Goal: Information Seeking & Learning: Learn about a topic

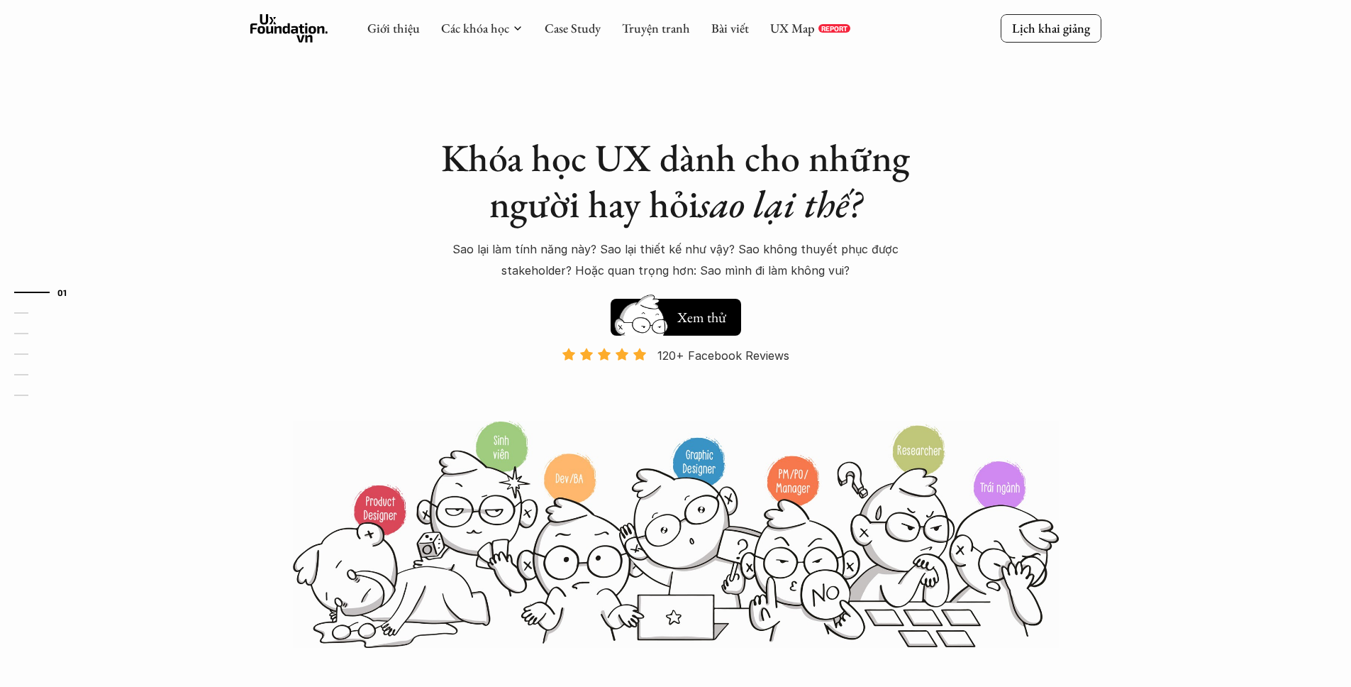
click at [290, 15] on icon at bounding box center [289, 28] width 78 height 28
click at [785, 27] on link "UX Map" at bounding box center [792, 28] width 45 height 16
click at [719, 24] on link "Bài viết" at bounding box center [731, 28] width 38 height 16
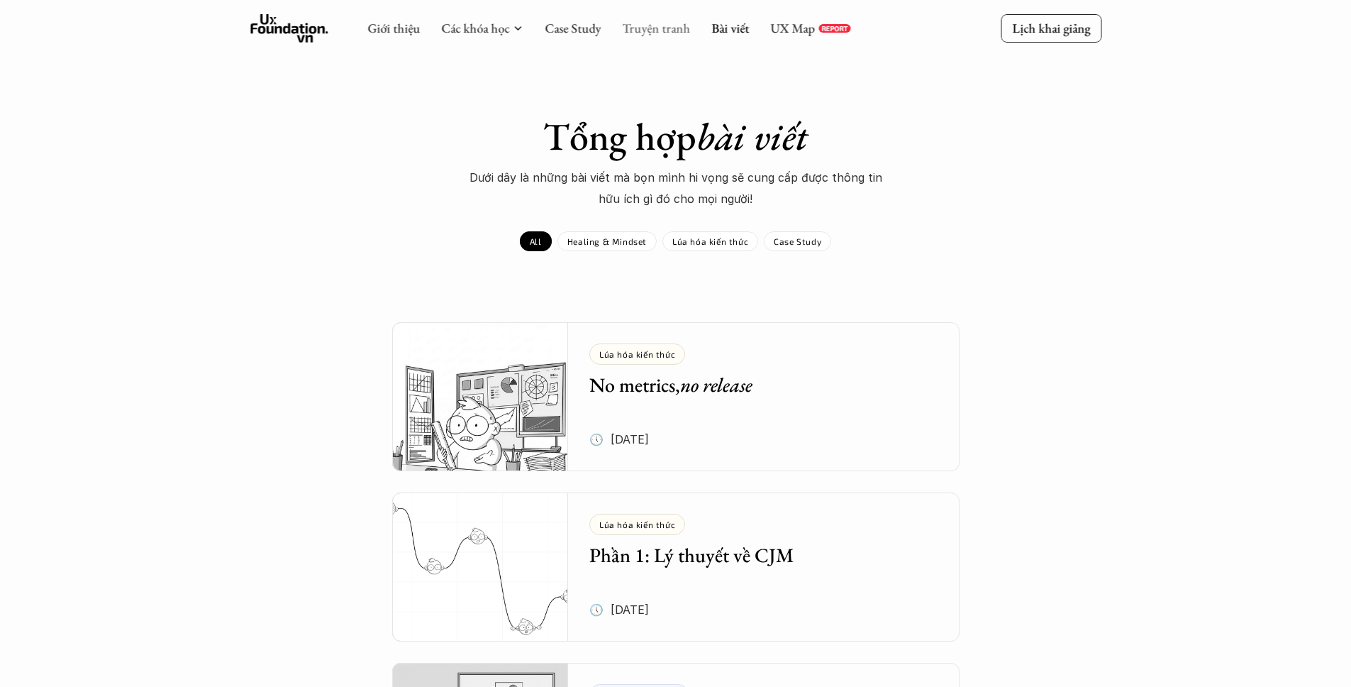
click at [665, 32] on link "Truyện tranh" at bounding box center [656, 28] width 68 height 16
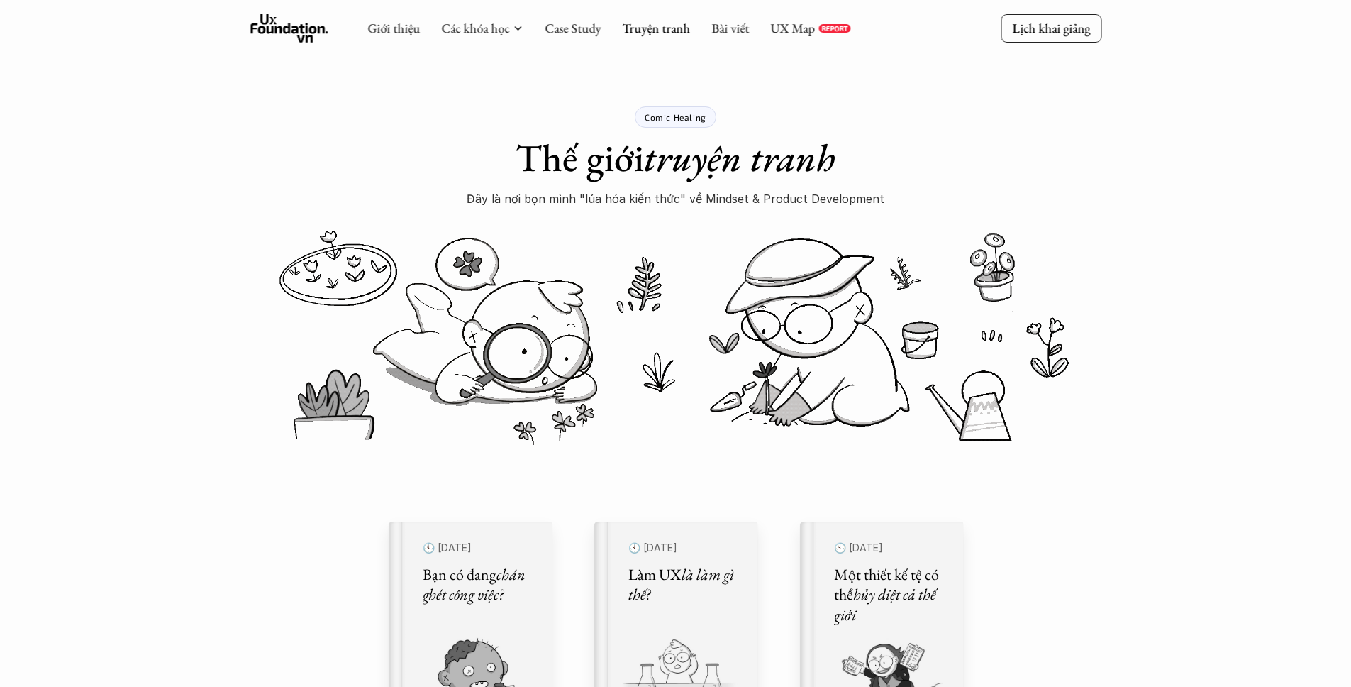
click at [312, 24] on icon at bounding box center [289, 28] width 78 height 28
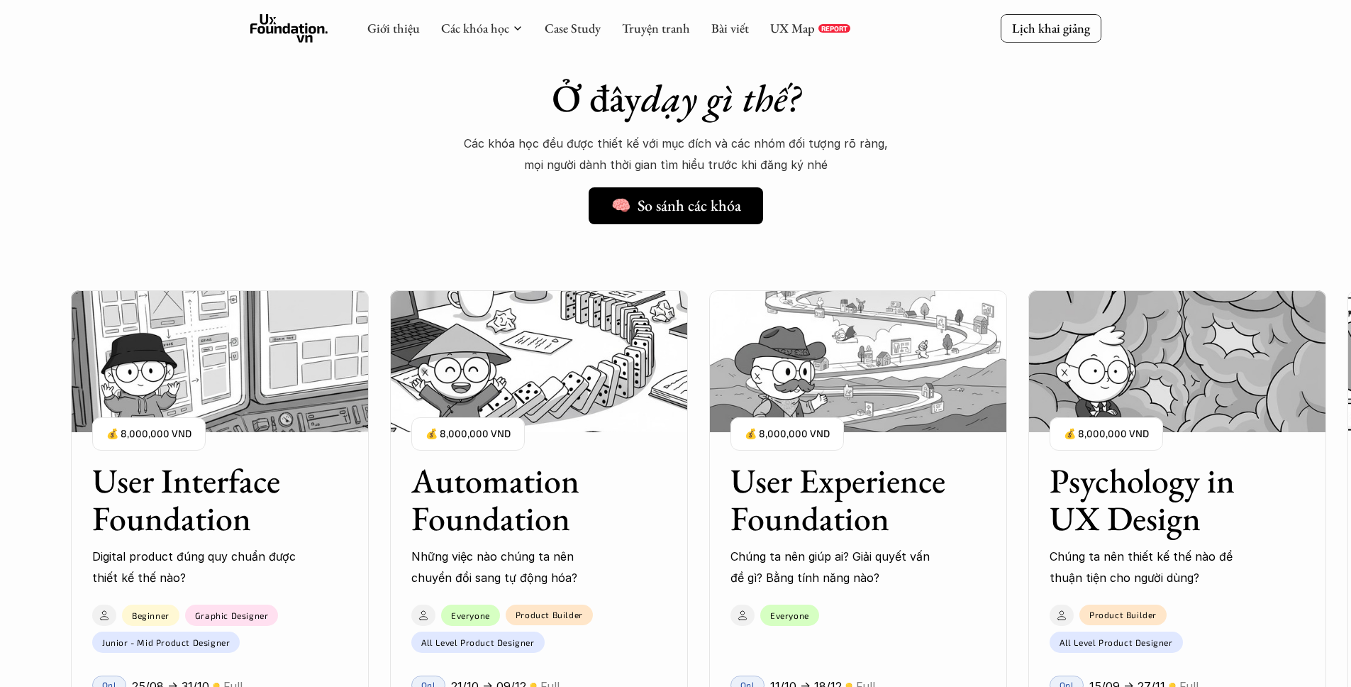
scroll to position [1041, 0]
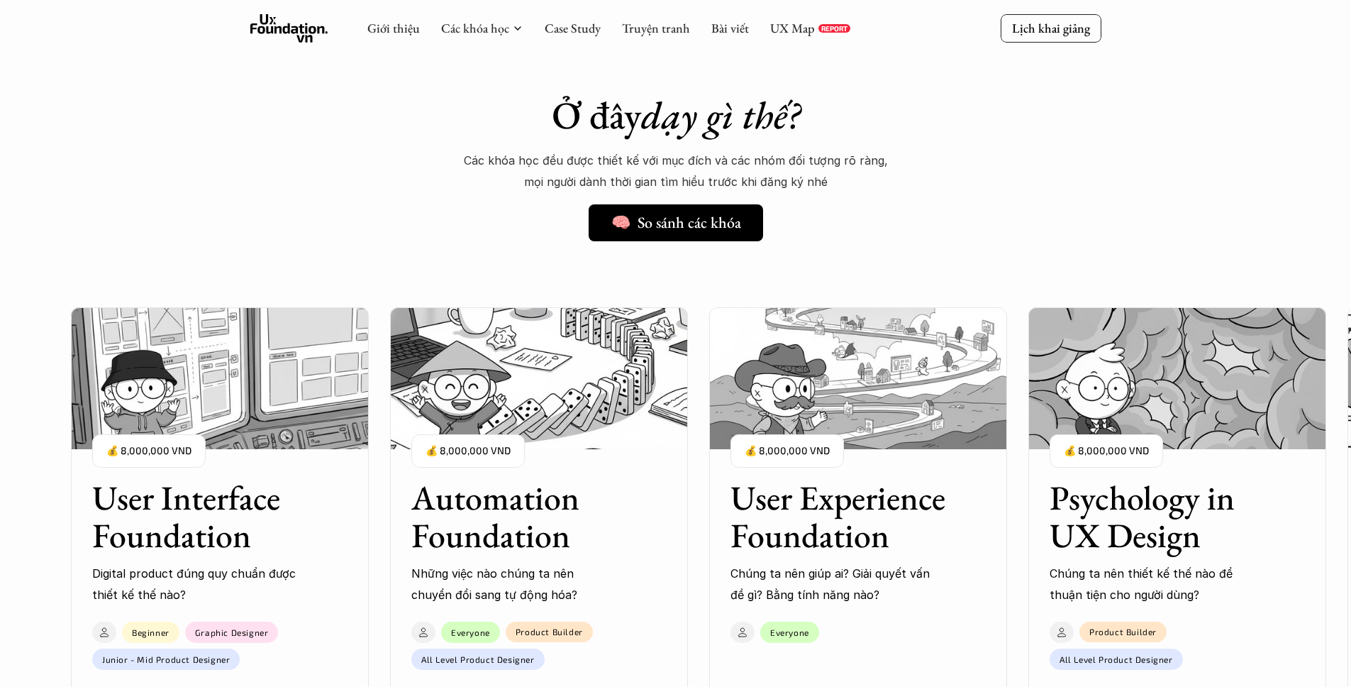
drag, startPoint x: 916, startPoint y: 456, endPoint x: 576, endPoint y: 462, distance: 339.8
click at [588, 462] on div "User Interface Foundation Digital product đúng quy chuẩn được thiết kế thế nào?…" at bounding box center [858, 584] width 1575 height 687
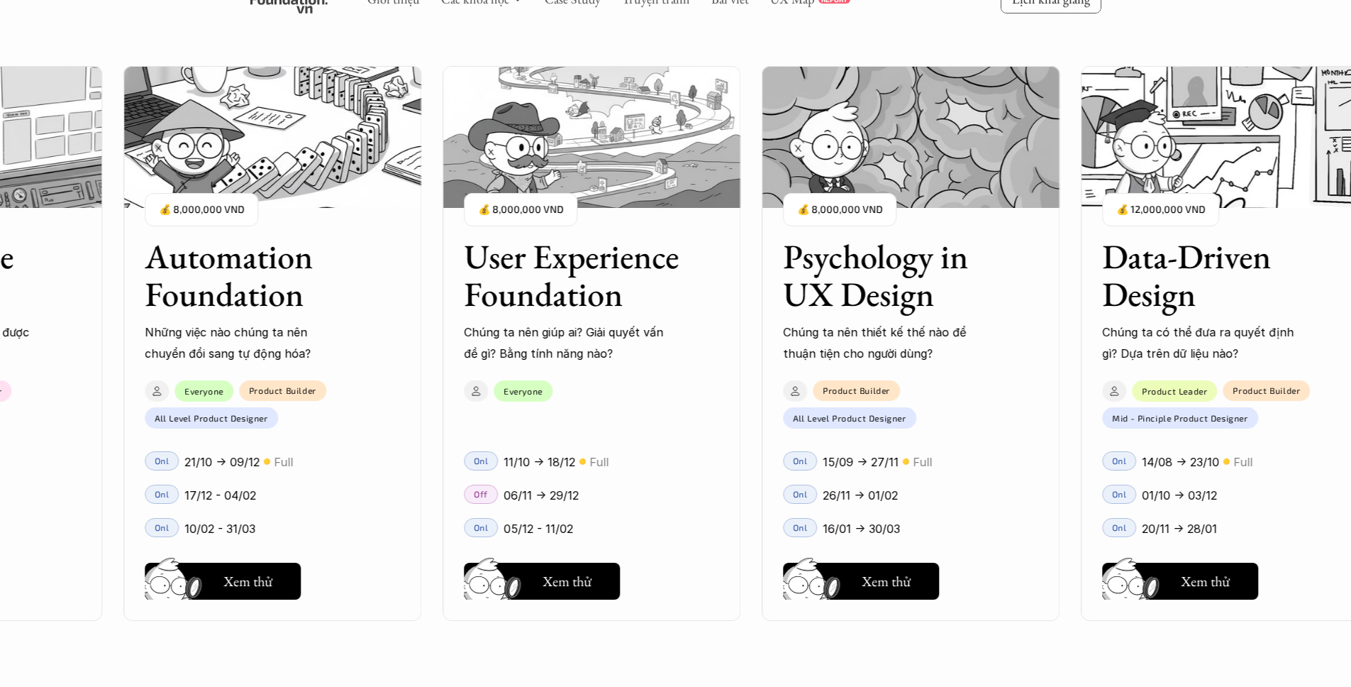
scroll to position [1634, 0]
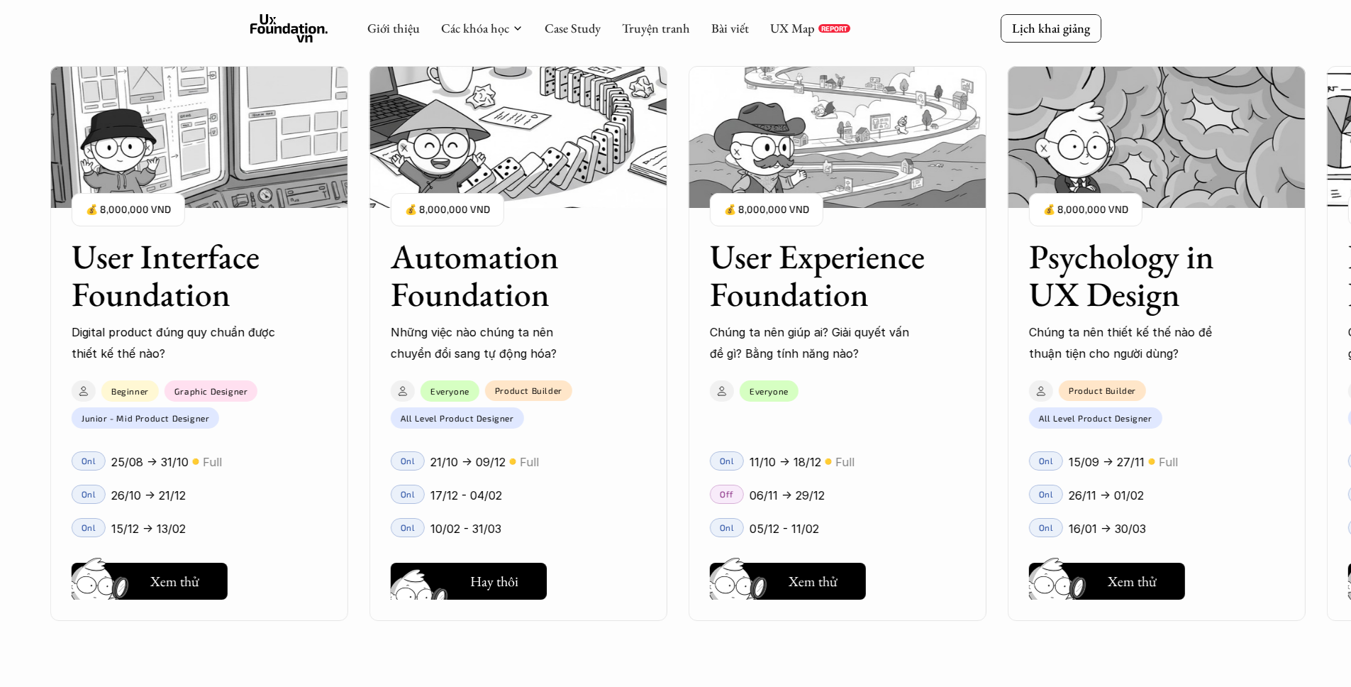
click at [476, 589] on h5 "Xem thử" at bounding box center [494, 585] width 49 height 20
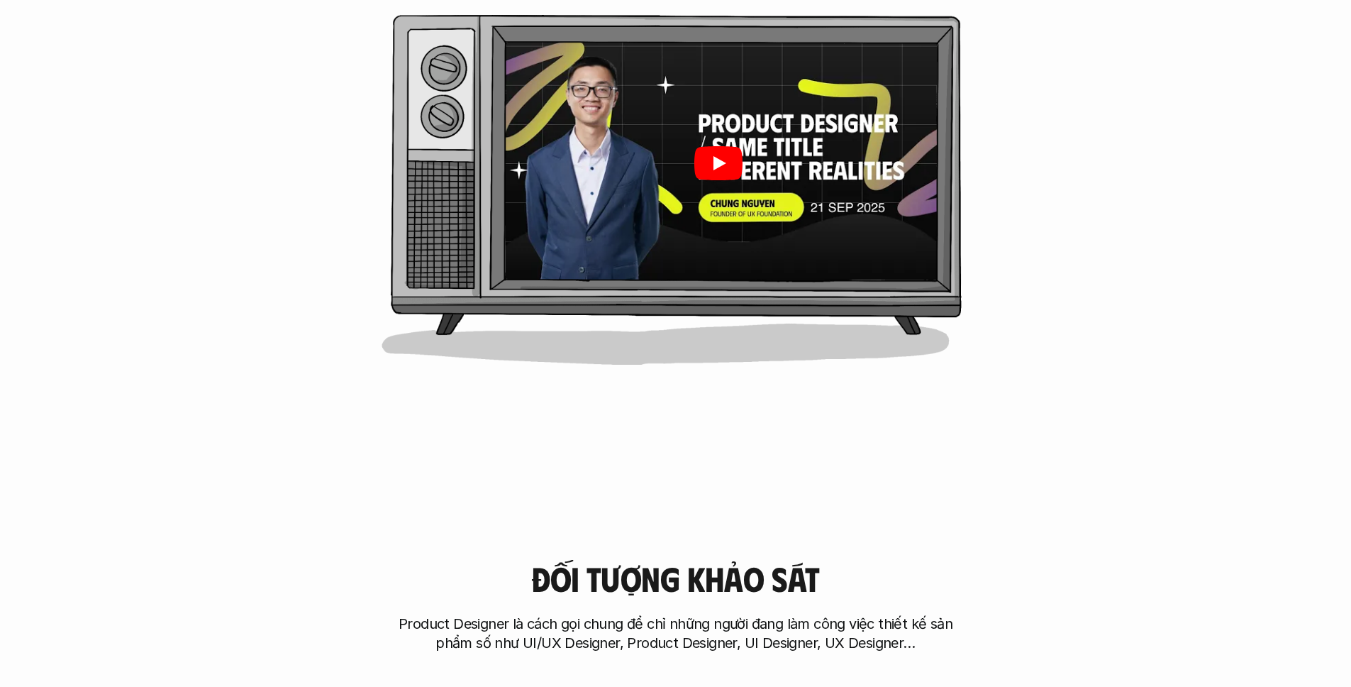
scroll to position [1247, 0]
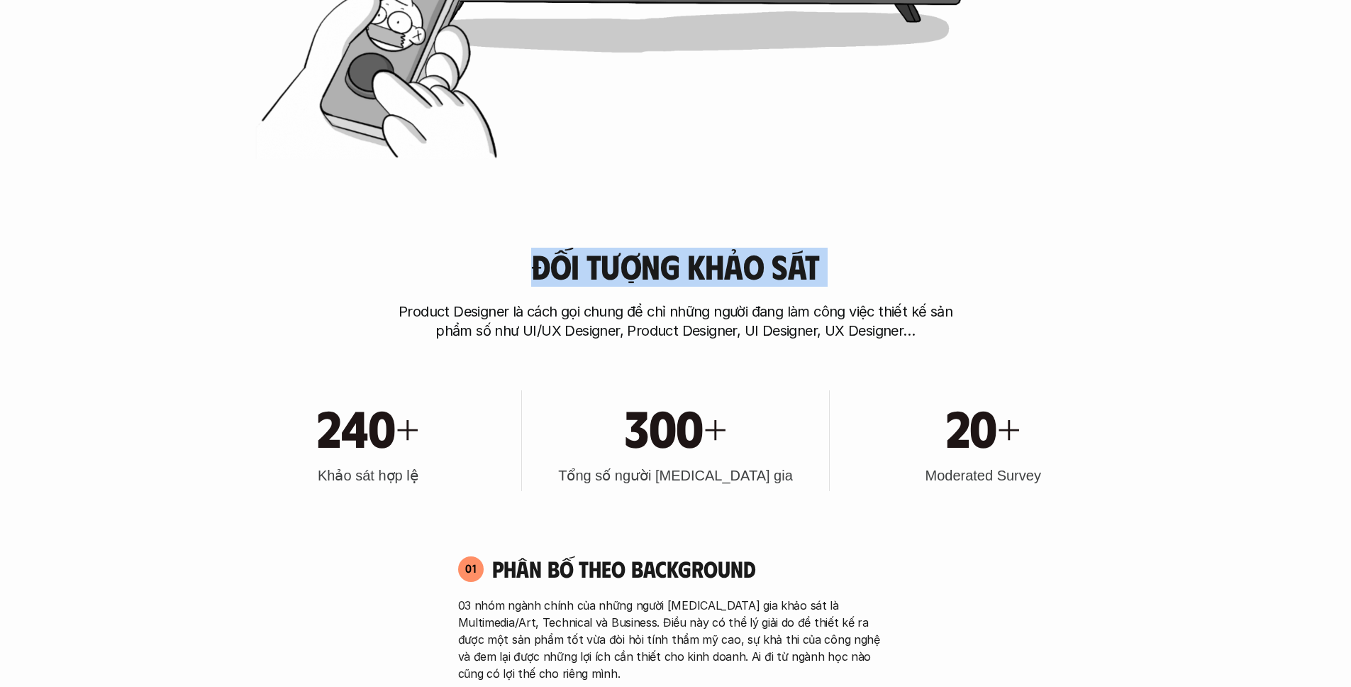
drag, startPoint x: 539, startPoint y: 272, endPoint x: 890, endPoint y: 272, distance: 351.1
click at [890, 272] on div "Đối tượng khảo sát Product Designer là cách gọi chung để chỉ những người đang l…" at bounding box center [676, 294] width 908 height 93
click at [929, 257] on div "Đối tượng khảo sát Product Designer là cách gọi chung để chỉ những người đang l…" at bounding box center [676, 294] width 908 height 93
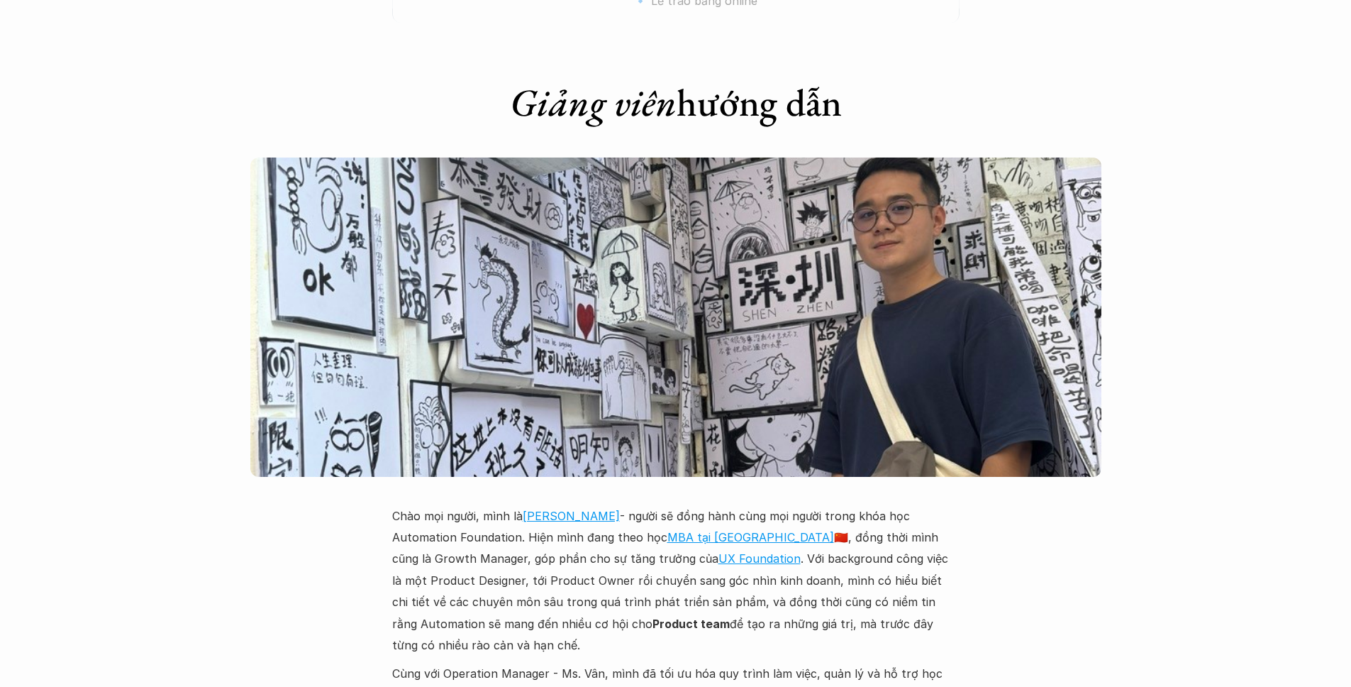
scroll to position [3177, 0]
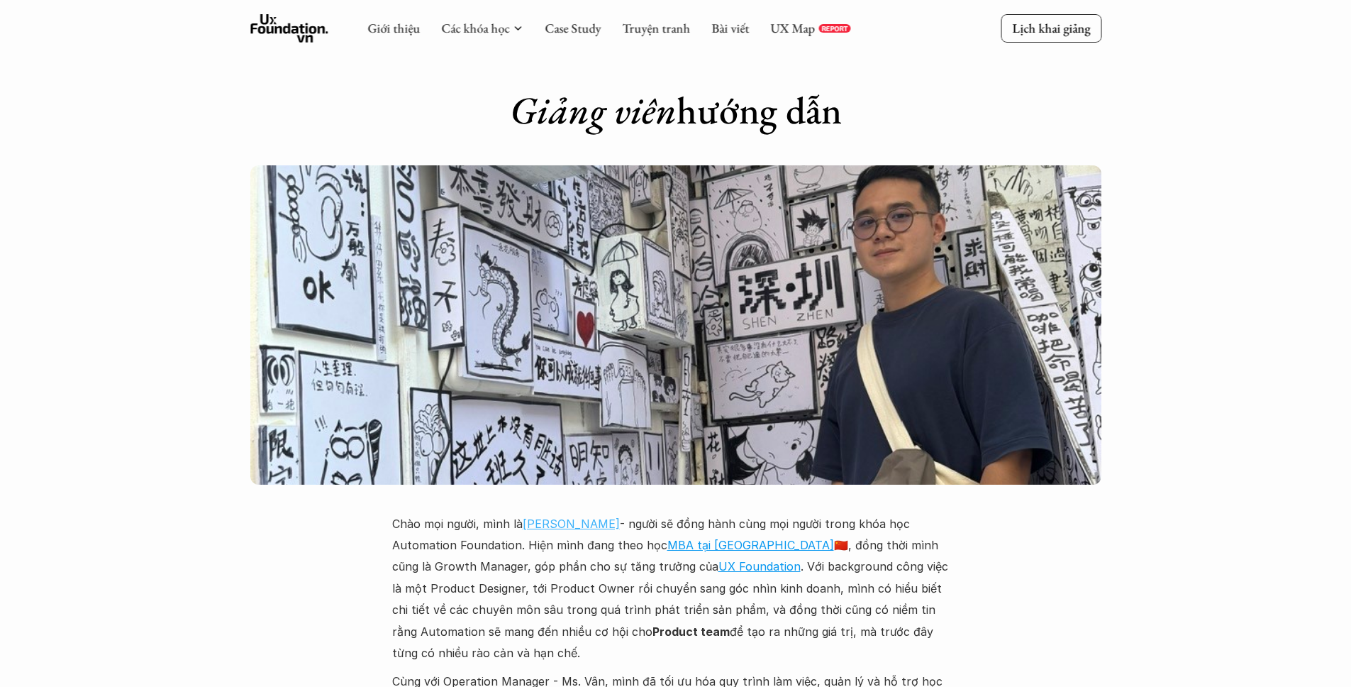
click at [574, 516] on link "[PERSON_NAME]" at bounding box center [571, 523] width 97 height 14
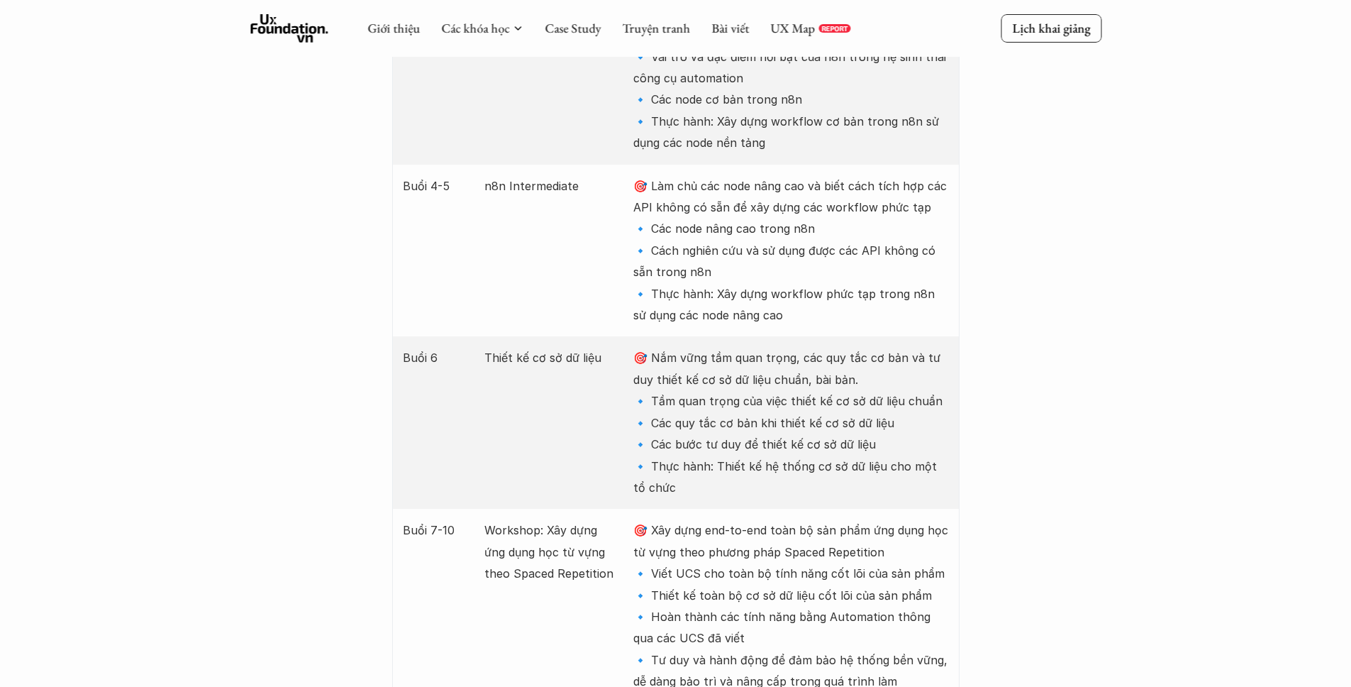
scroll to position [2172, 0]
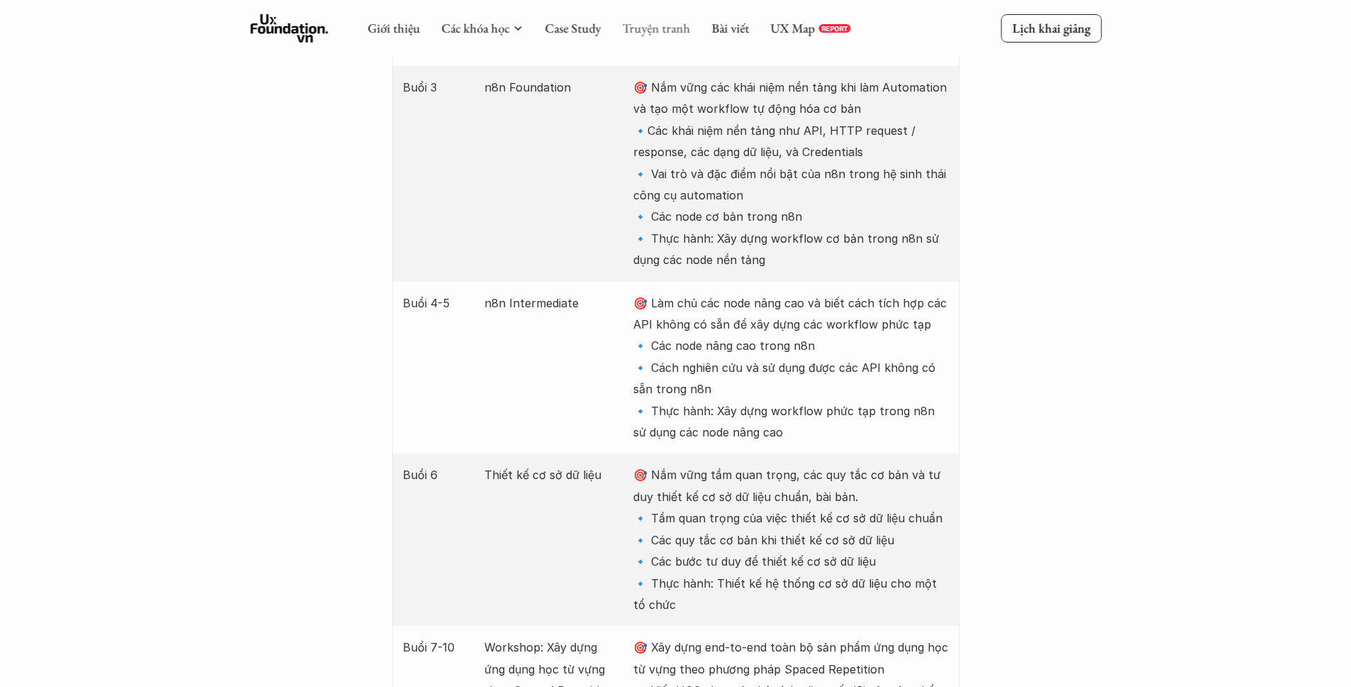
click at [663, 33] on link "Truyện tranh" at bounding box center [656, 28] width 68 height 16
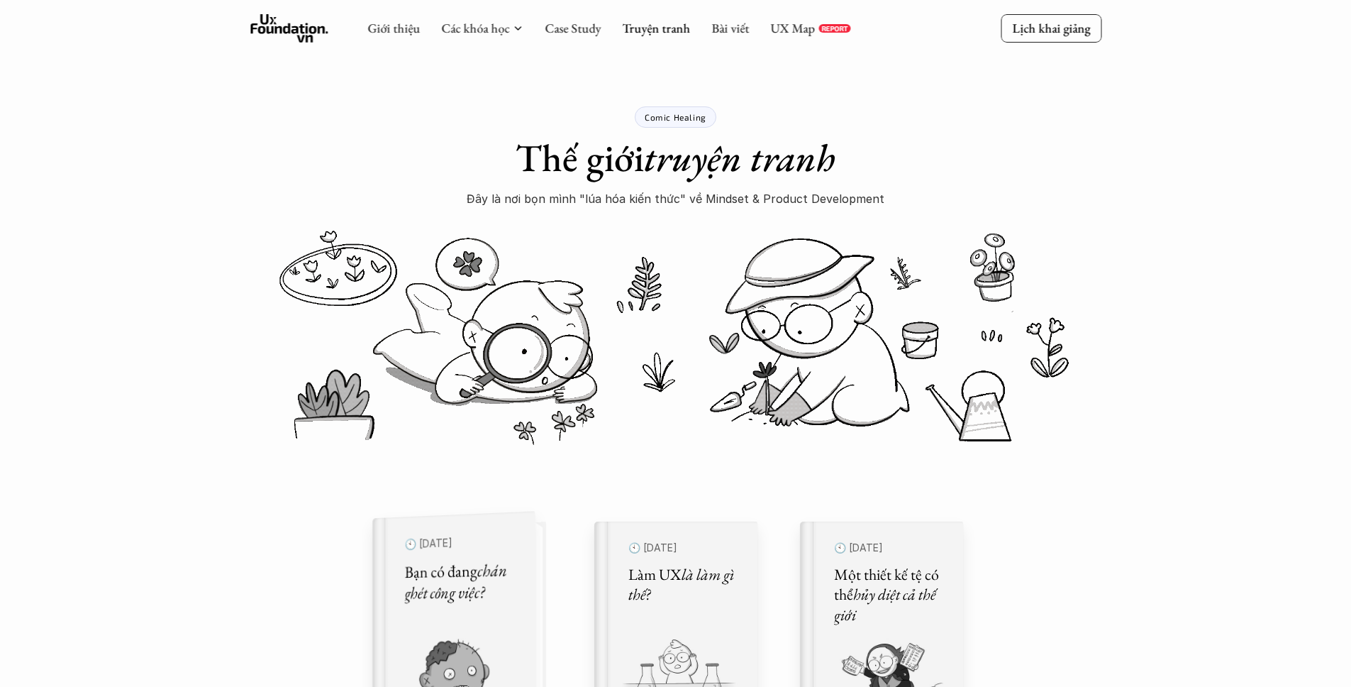
click at [469, 575] on h5 "Bạn có đang chán ghét công việc?" at bounding box center [460, 581] width 112 height 45
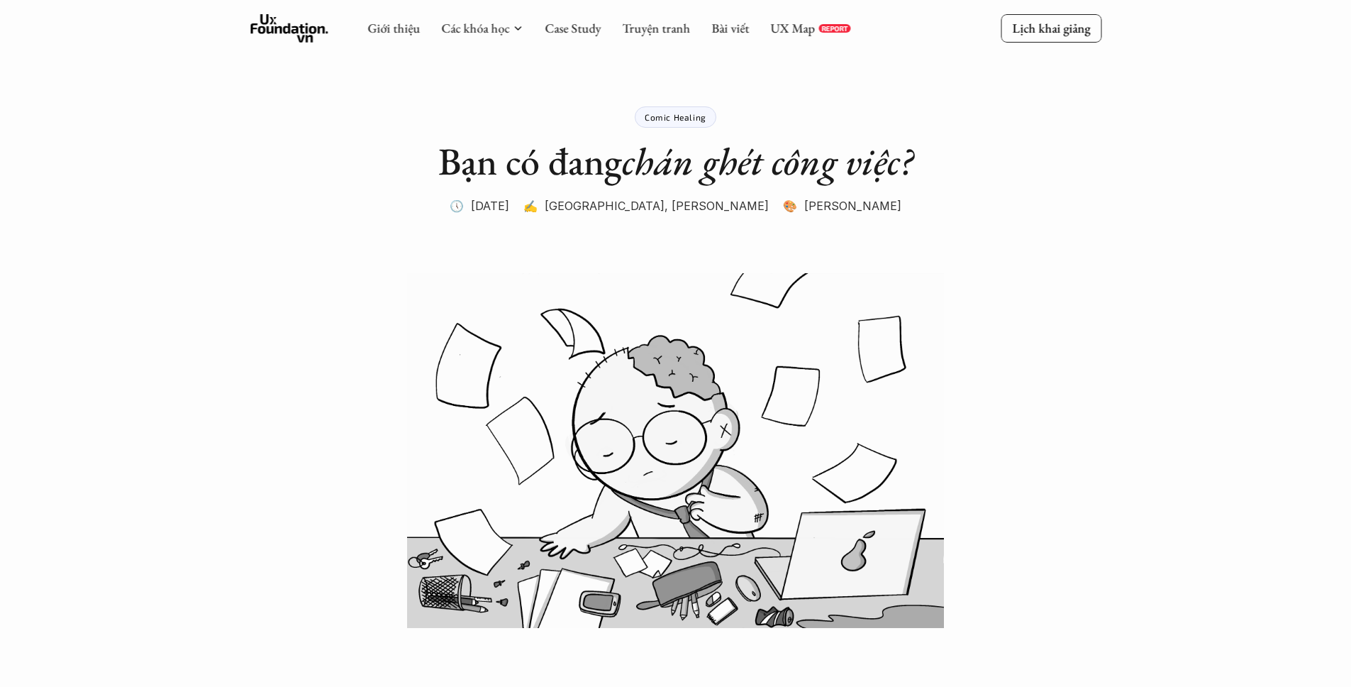
drag, startPoint x: 688, startPoint y: 206, endPoint x: 737, endPoint y: 209, distance: 49.0
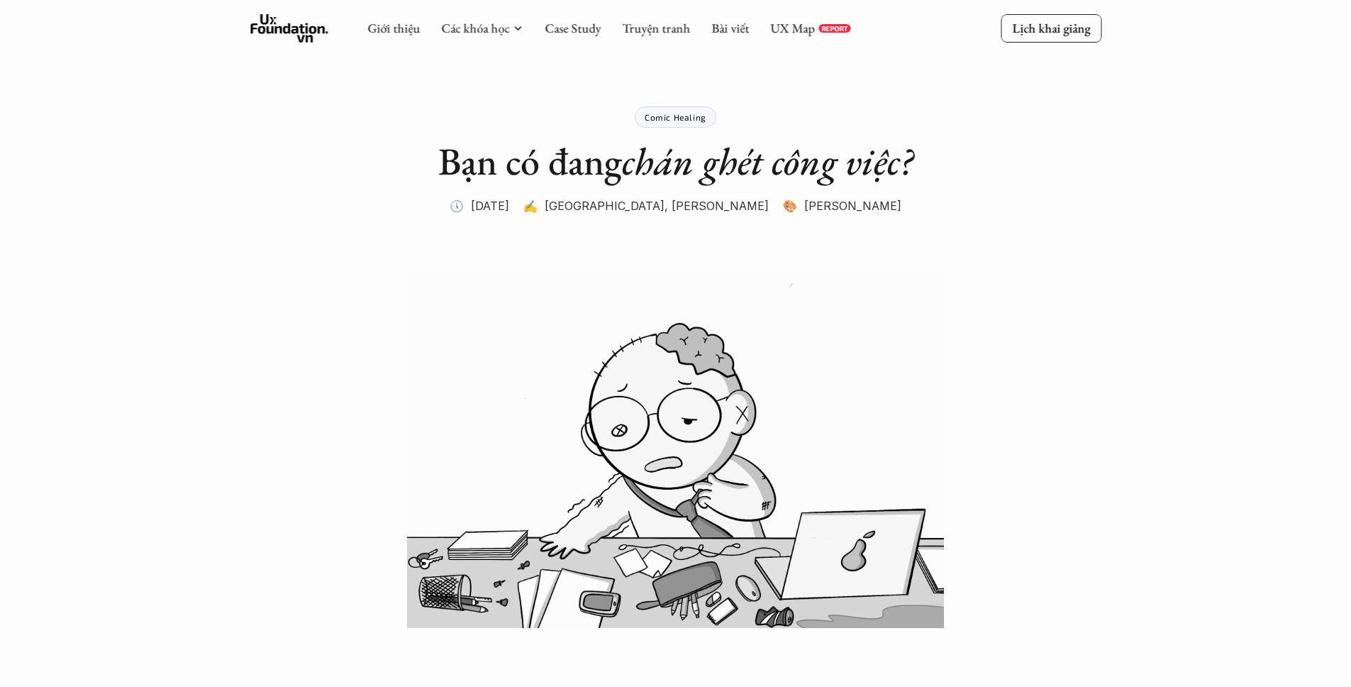
click at [737, 209] on p "✍️ Ông Giáo, Khánh Đàm" at bounding box center [646, 205] width 245 height 21
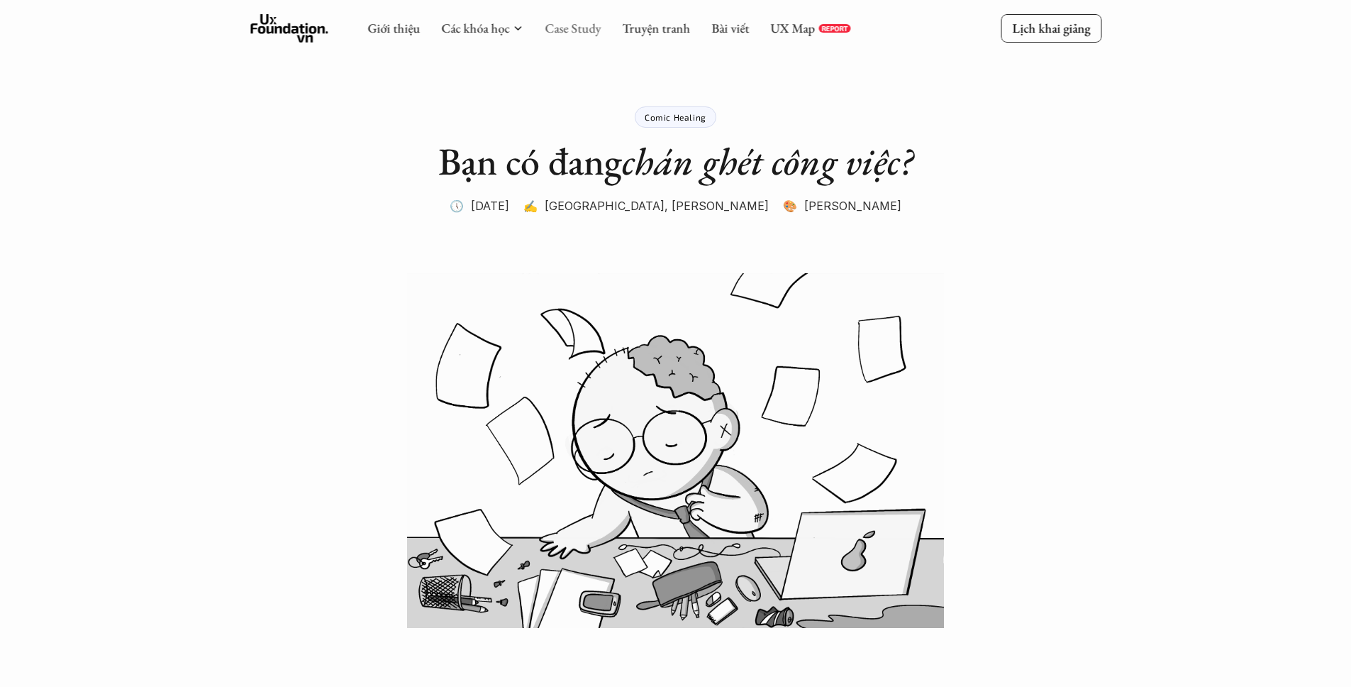
click at [575, 32] on link "Case Study" at bounding box center [573, 28] width 56 height 16
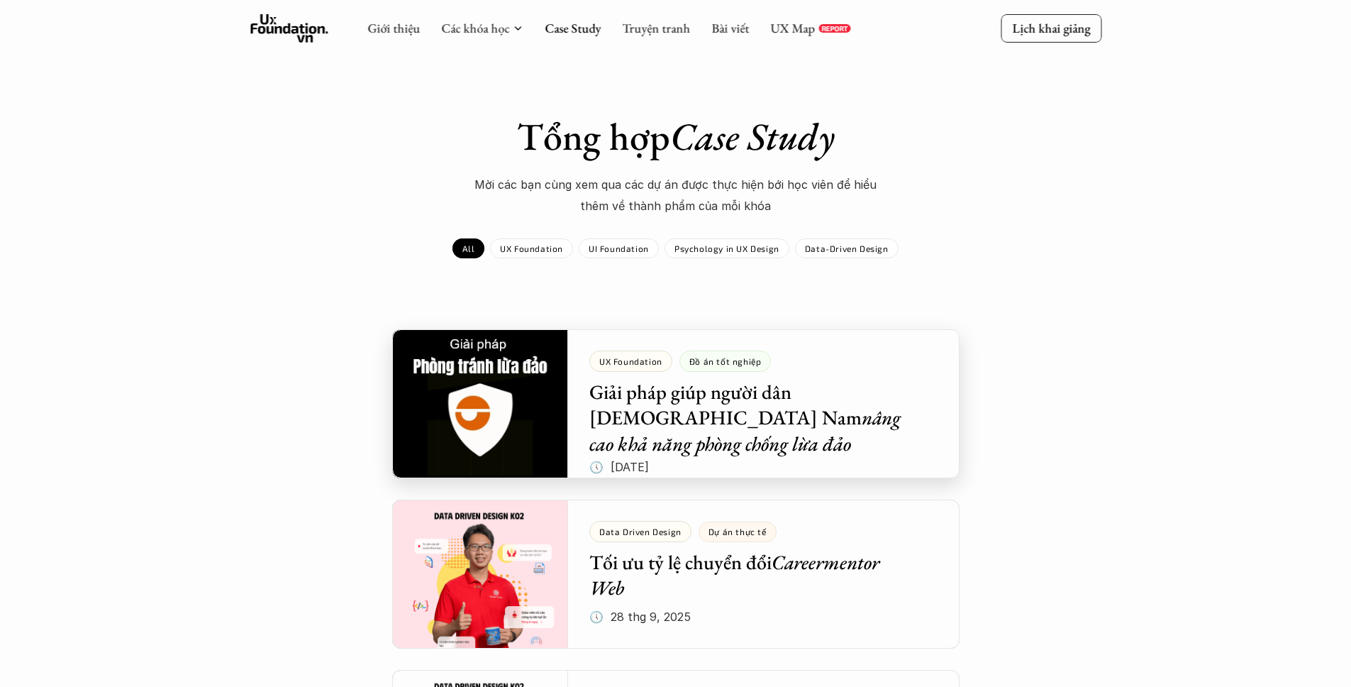
click at [517, 406] on div at bounding box center [675, 403] width 567 height 149
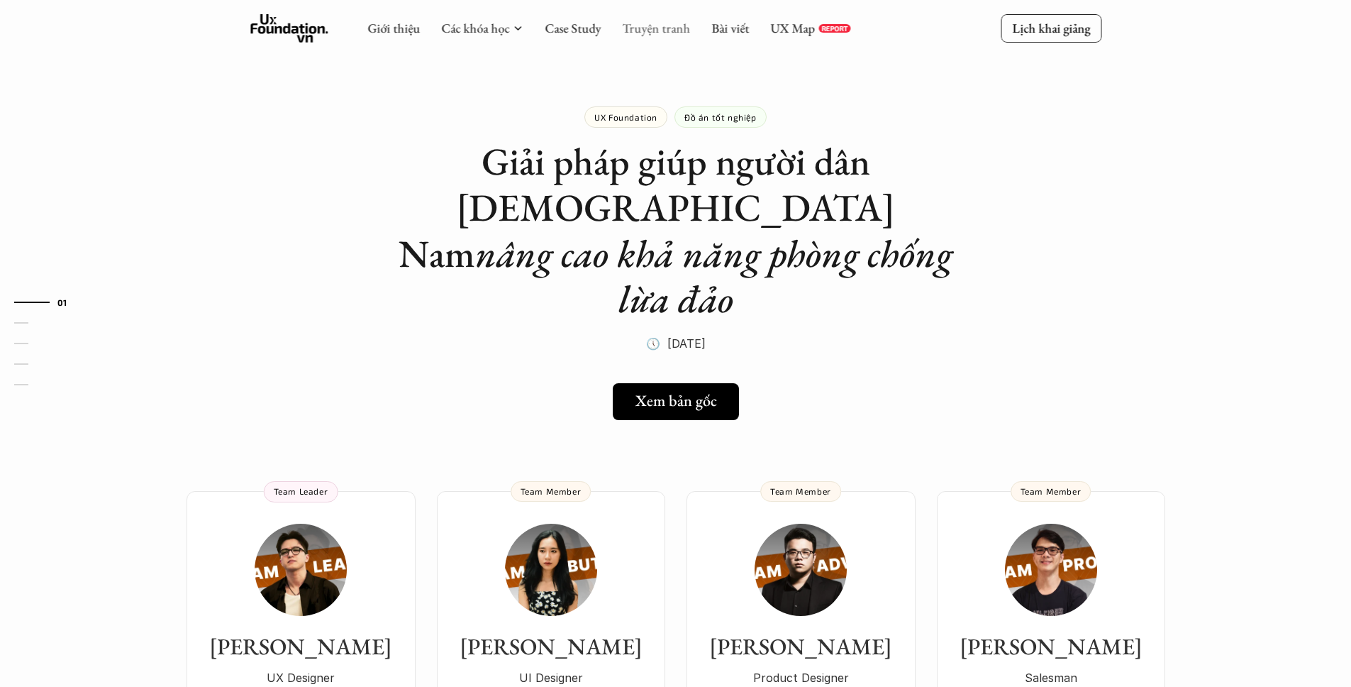
click at [658, 30] on link "Truyện tranh" at bounding box center [656, 28] width 68 height 16
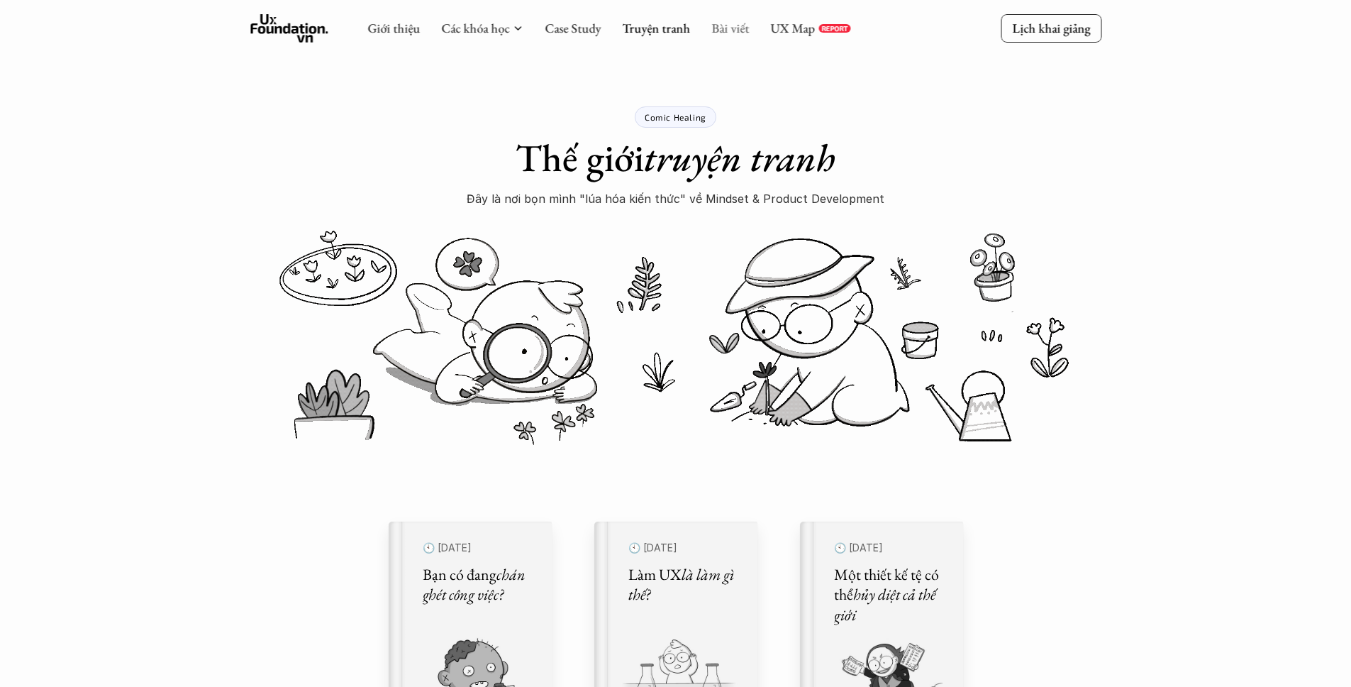
click at [731, 29] on link "Bài viết" at bounding box center [731, 28] width 38 height 16
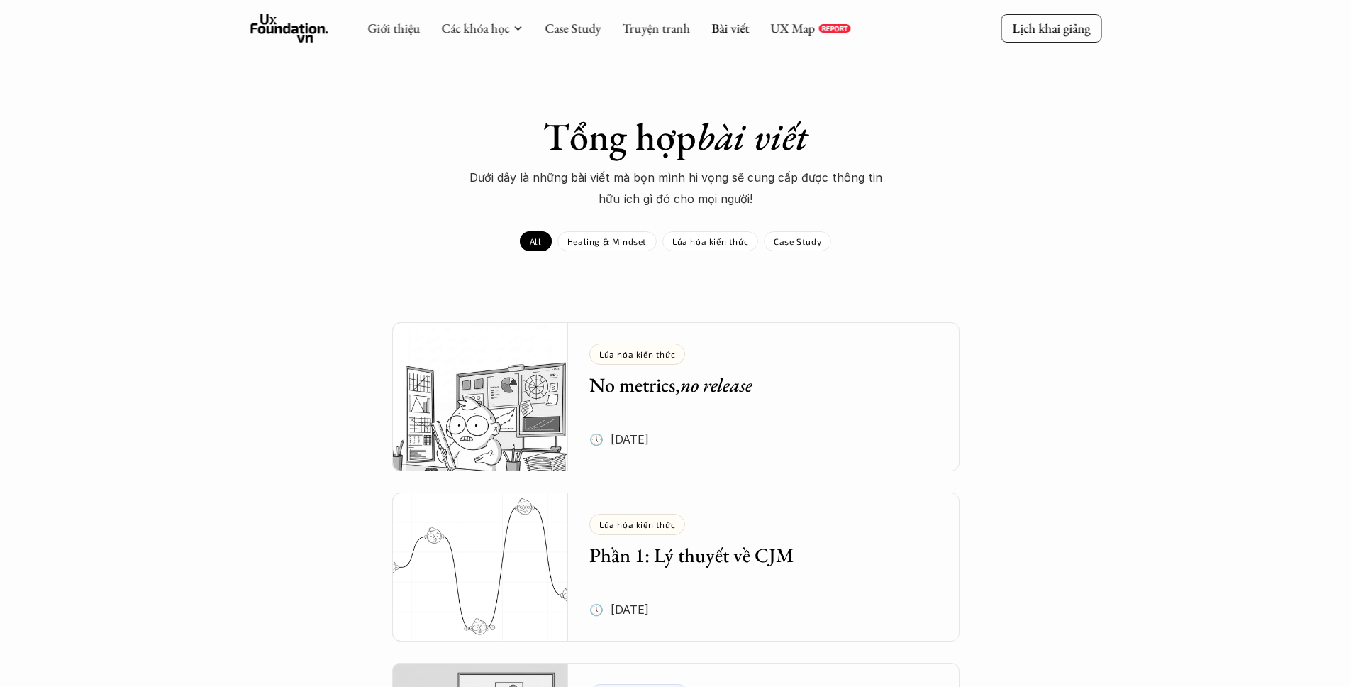
click at [587, 390] on link "Lúa hóa kiến thức No metrics, no release 🕔 28 thg 7, 2025" at bounding box center [675, 396] width 567 height 149
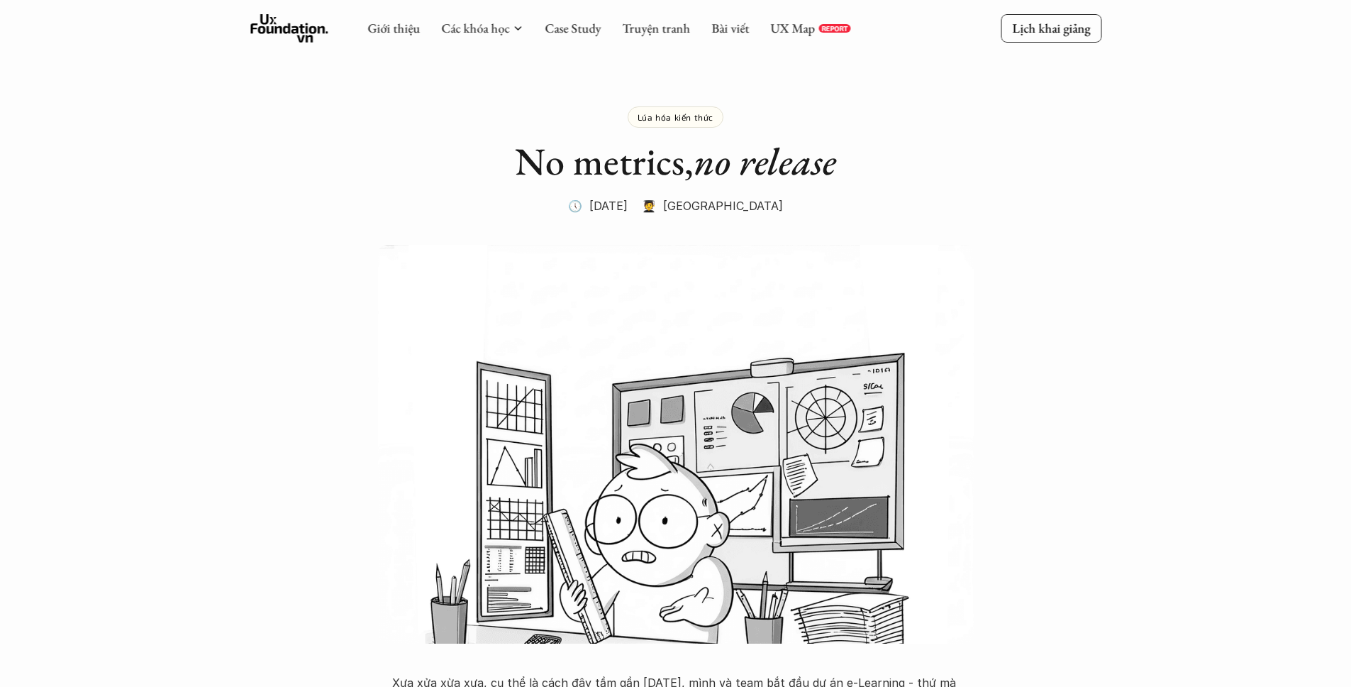
drag, startPoint x: 710, startPoint y: 209, endPoint x: 776, endPoint y: 206, distance: 66.0
click at [776, 206] on div "Lúa hóa kiến thức No metrics, no release 🕔 28 thg 7, 2025 🧑‍🎓 Đàm Khánh" at bounding box center [675, 143] width 567 height 145
click at [859, 189] on div "Lúa hóa kiến thức No metrics, no release 🕔 28 thg 7, 2025 🧑‍🎓 Đàm Khánh" at bounding box center [675, 143] width 567 height 145
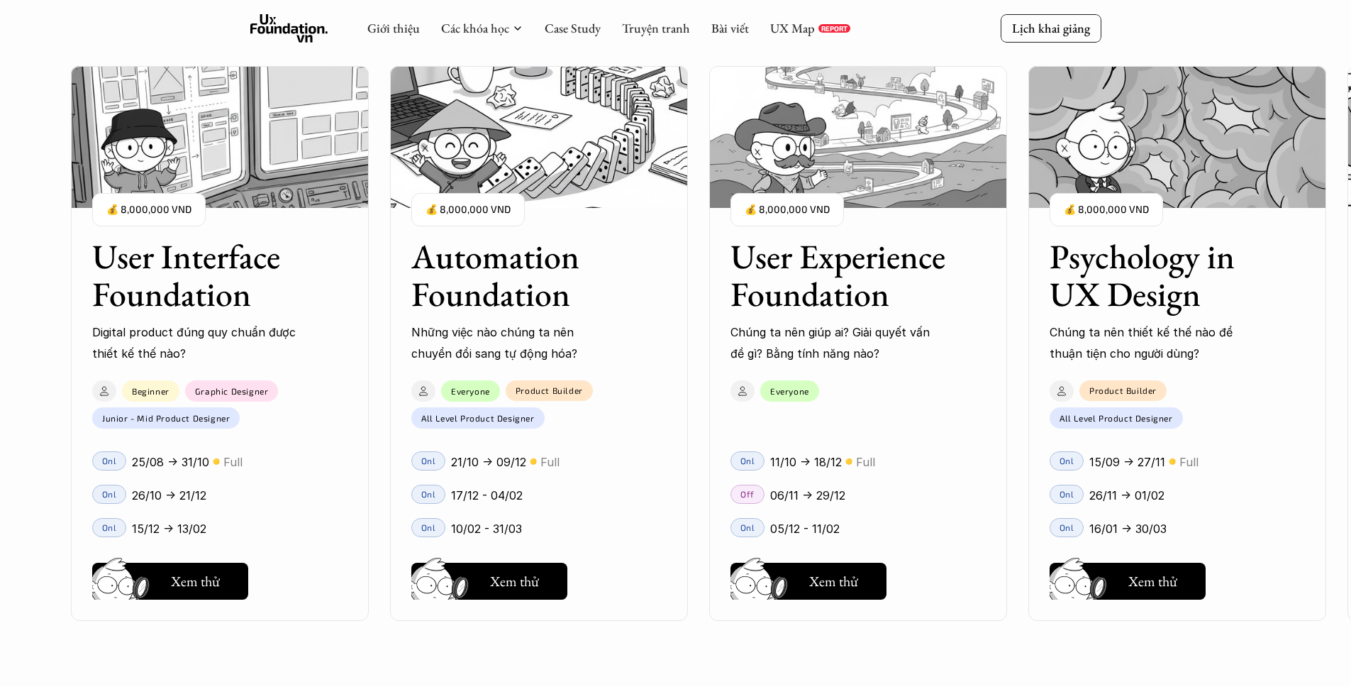
scroll to position [1312, 0]
click at [545, 572] on button "Hay thôi Xem thử" at bounding box center [489, 581] width 156 height 37
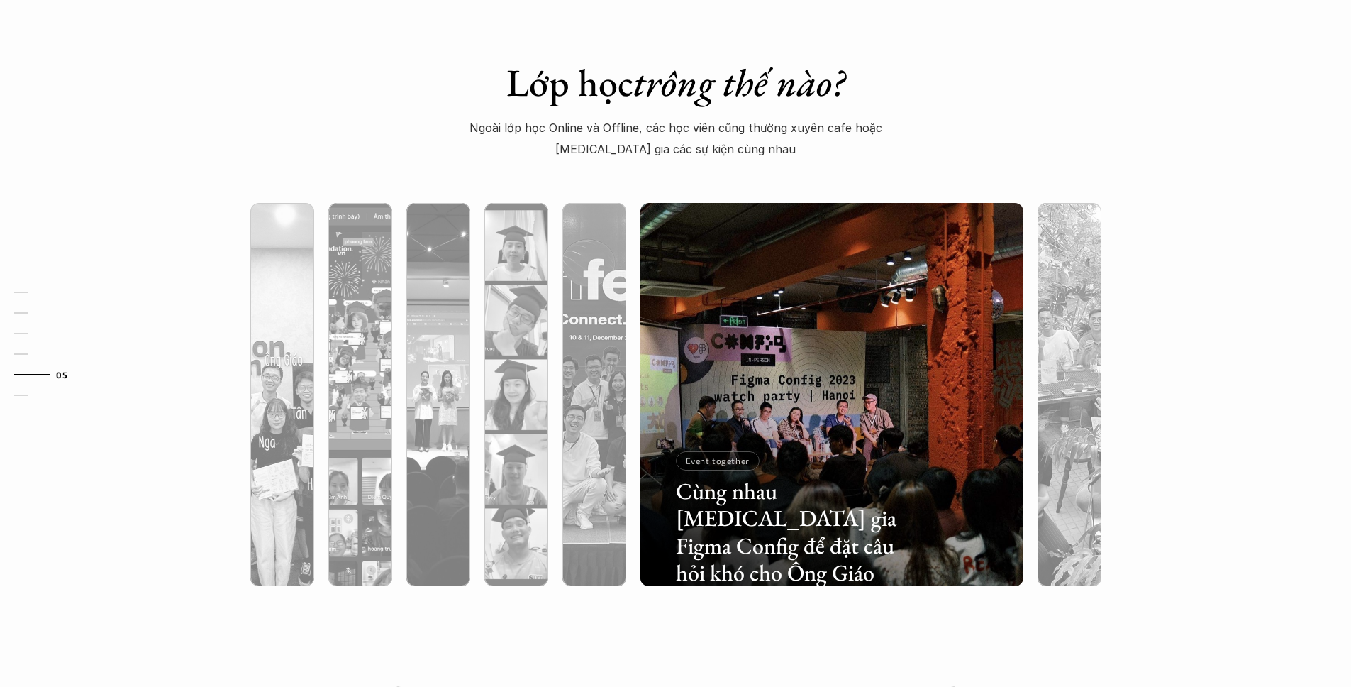
scroll to position [4301, 0]
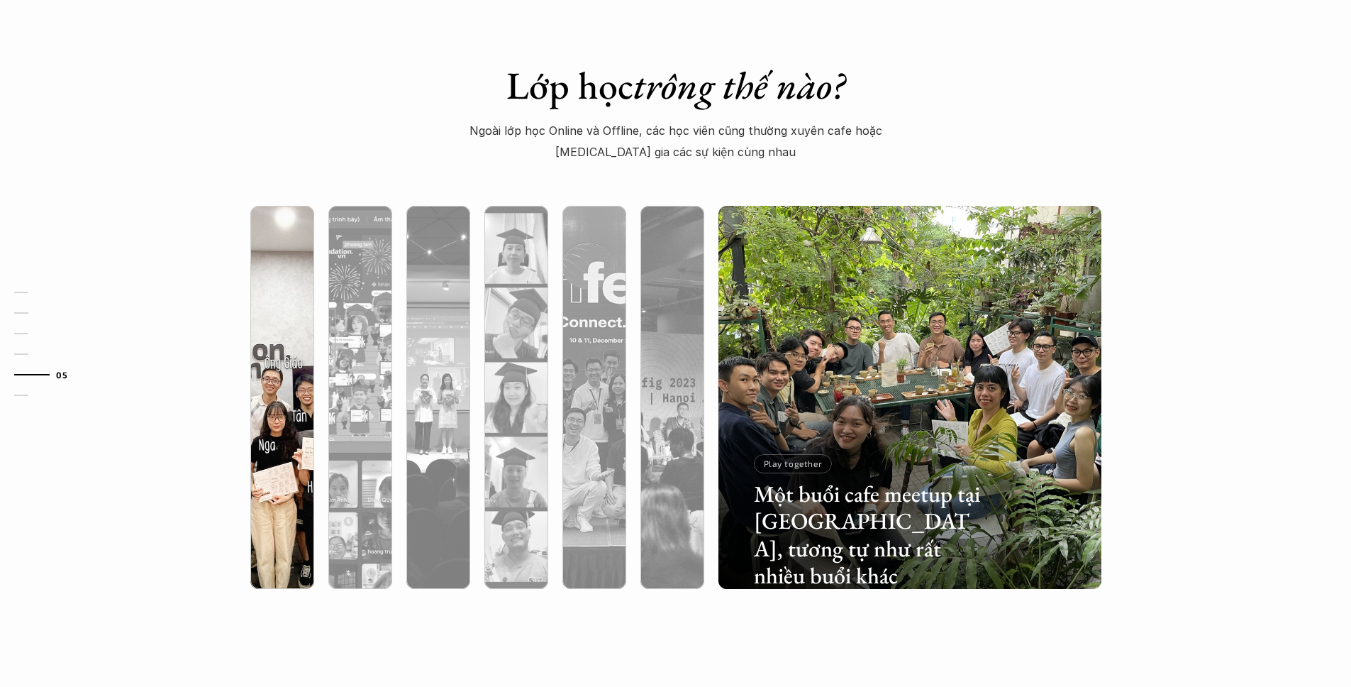
click at [279, 426] on div at bounding box center [282, 473] width 64 height 231
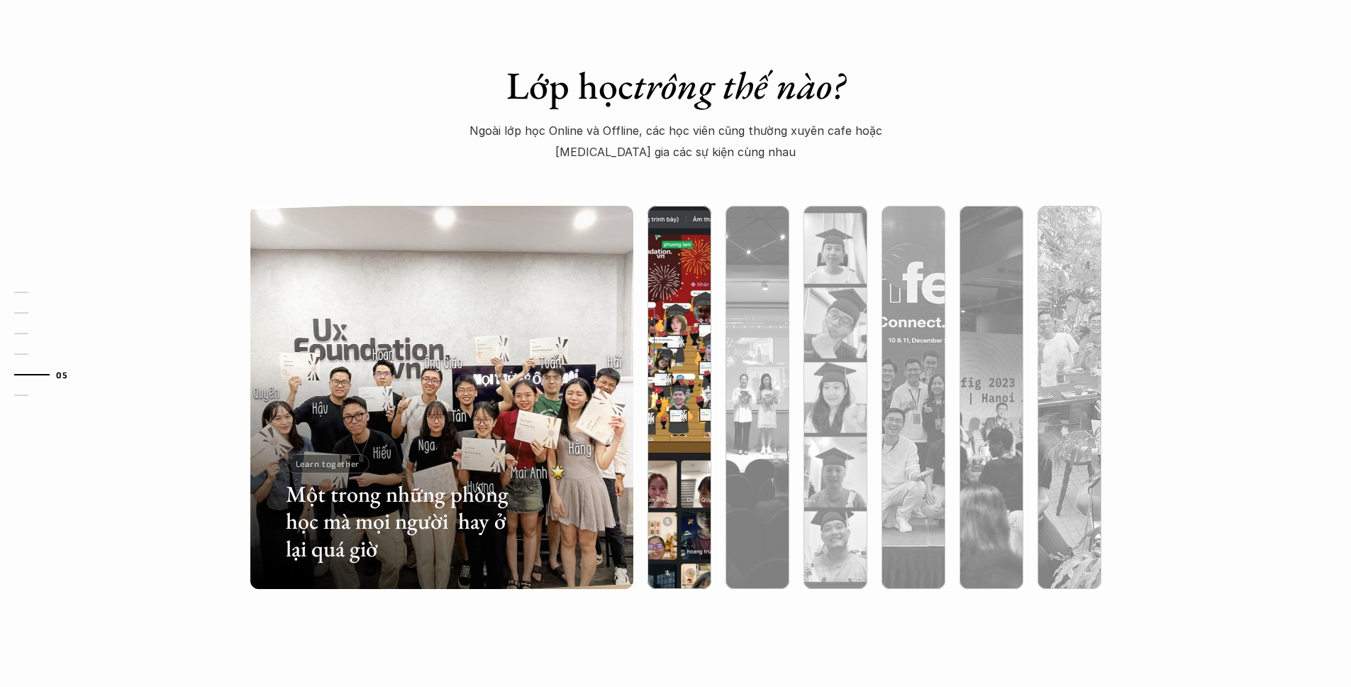
click at [693, 538] on div at bounding box center [797, 505] width 228 height 103
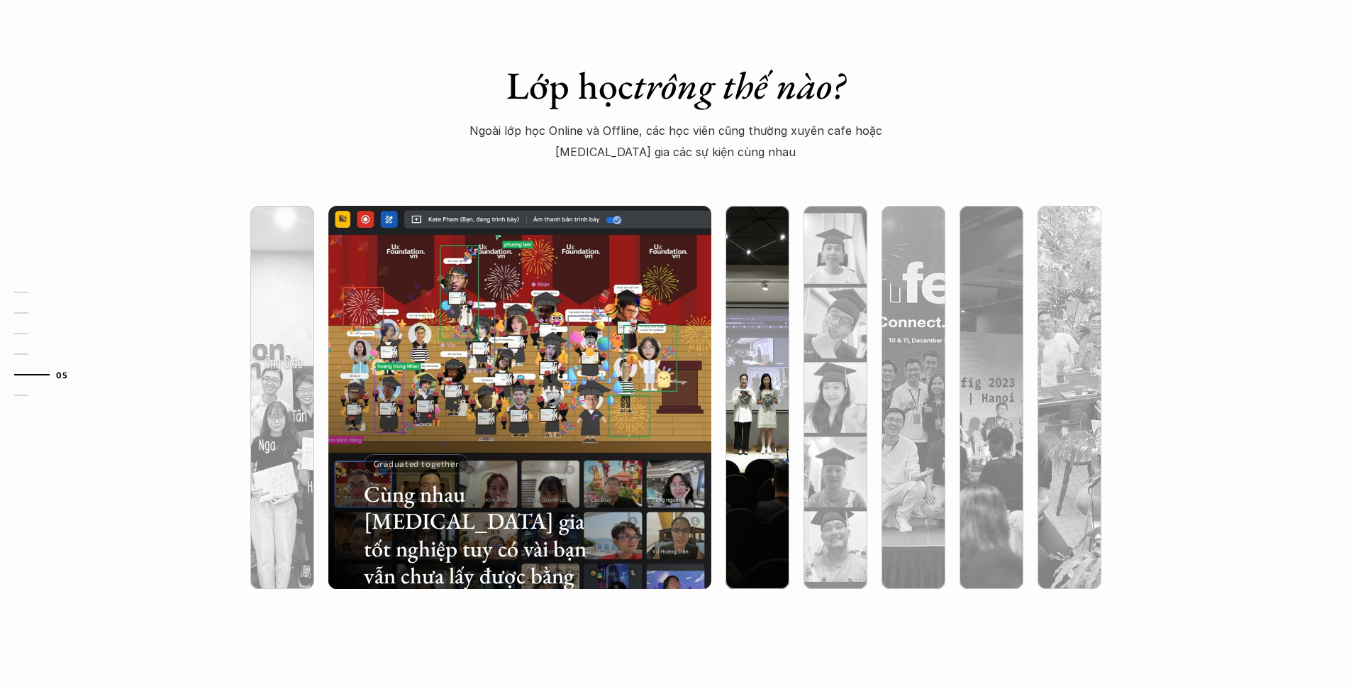
click at [744, 418] on div at bounding box center [758, 473] width 64 height 231
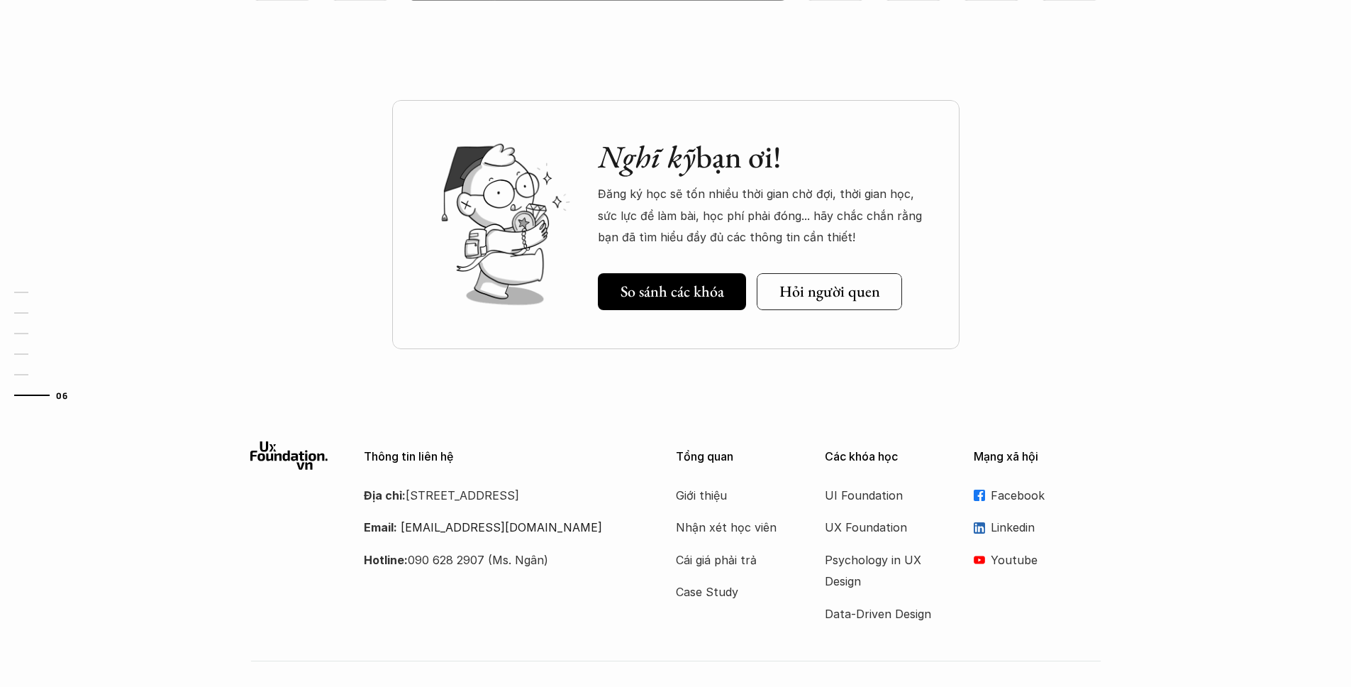
scroll to position [4803, 0]
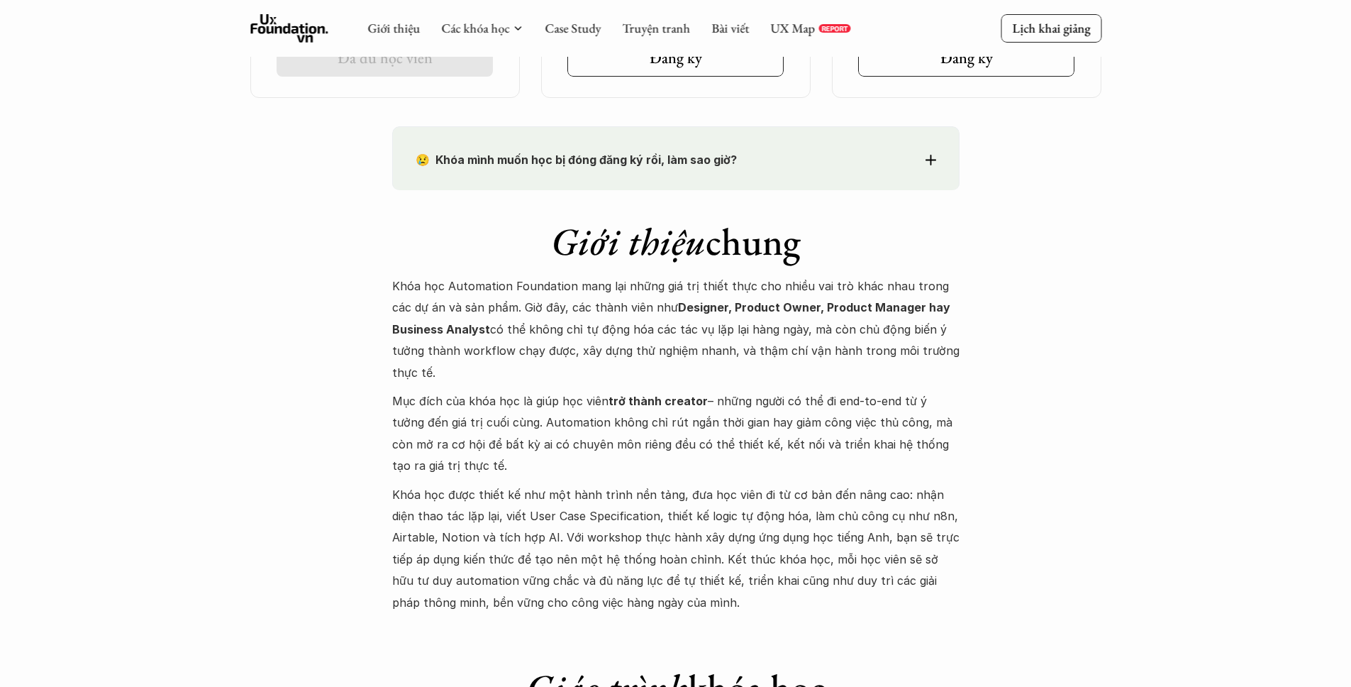
scroll to position [1152, 0]
